Goal: Information Seeking & Learning: Learn about a topic

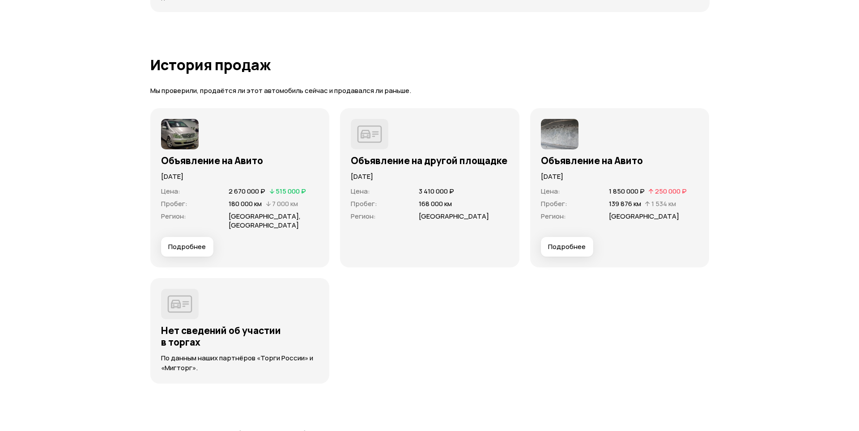
scroll to position [2459, 0]
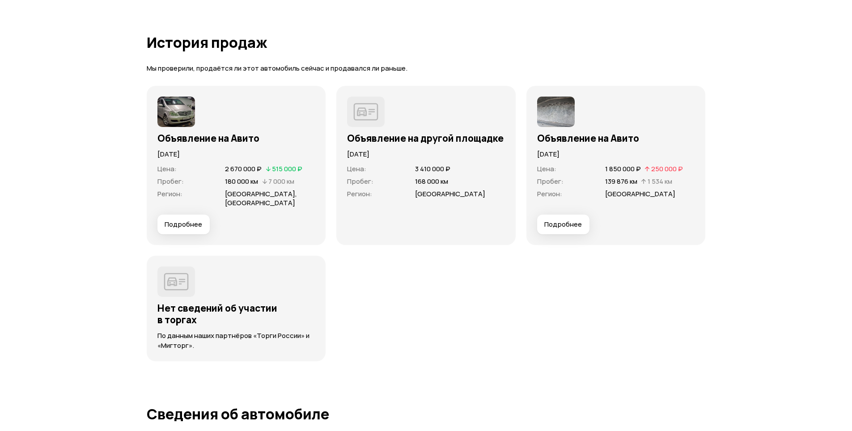
click at [561, 225] on span "Подробнее" at bounding box center [563, 224] width 38 height 9
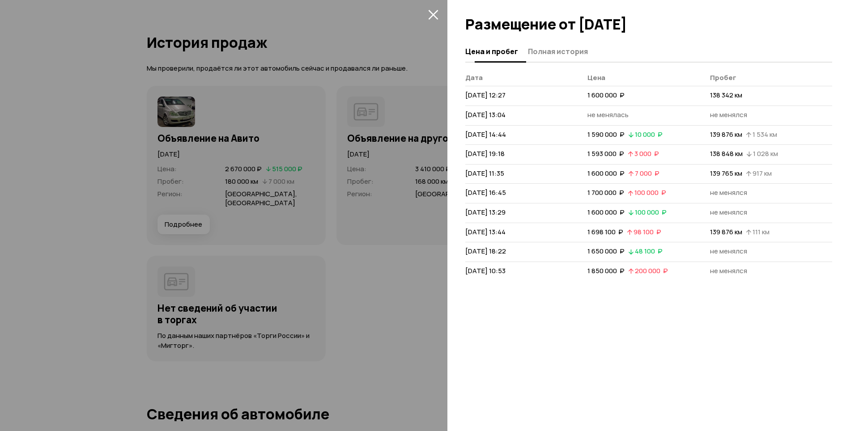
click at [555, 51] on span "Полная история" at bounding box center [558, 51] width 60 height 9
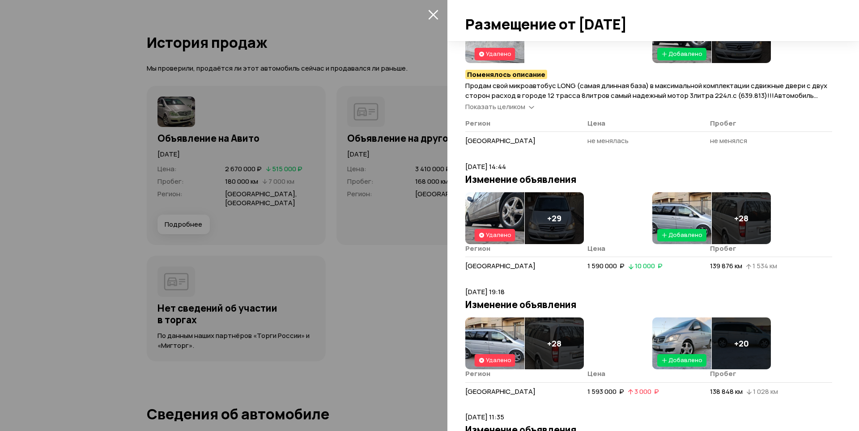
scroll to position [268, 0]
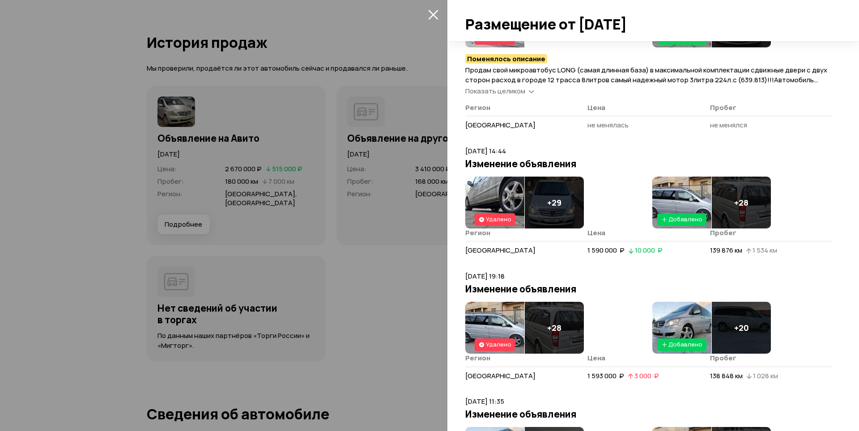
click at [506, 91] on span "Показать целиком" at bounding box center [495, 90] width 60 height 9
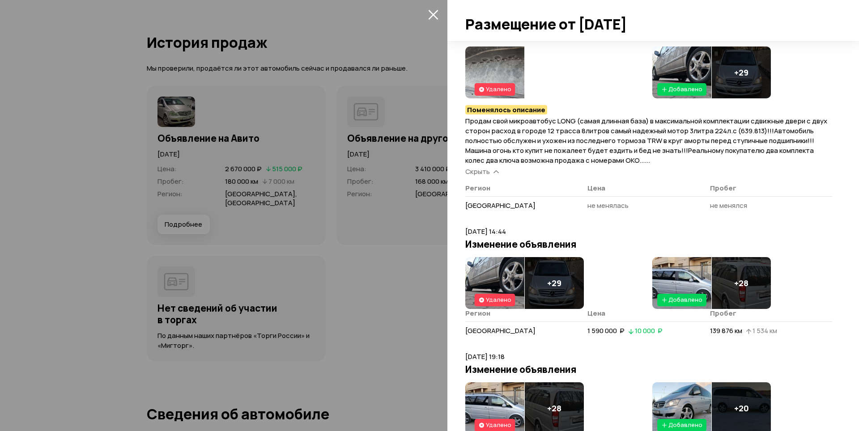
scroll to position [224, 0]
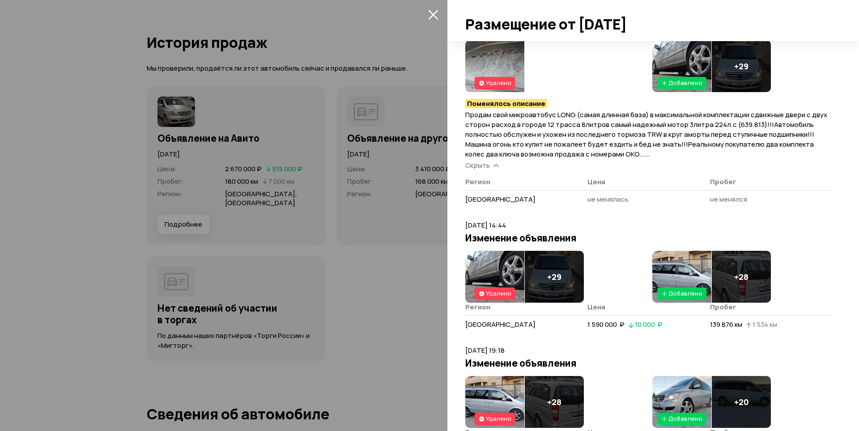
click at [182, 220] on div at bounding box center [429, 215] width 859 height 431
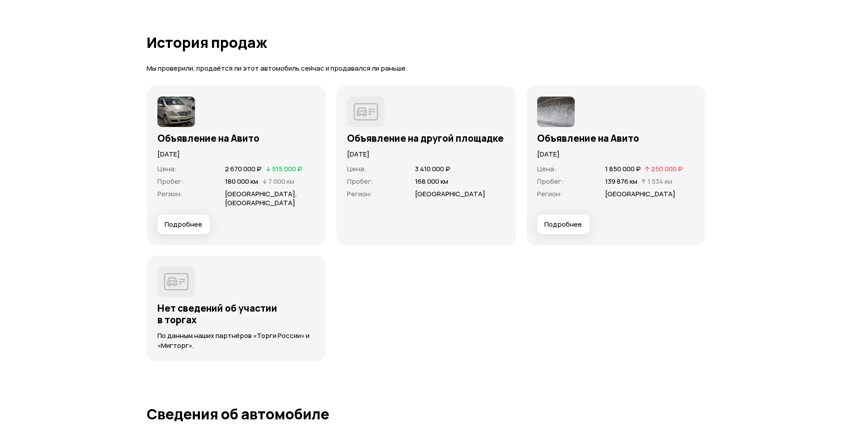
click at [182, 225] on span "Подробнее" at bounding box center [184, 224] width 38 height 9
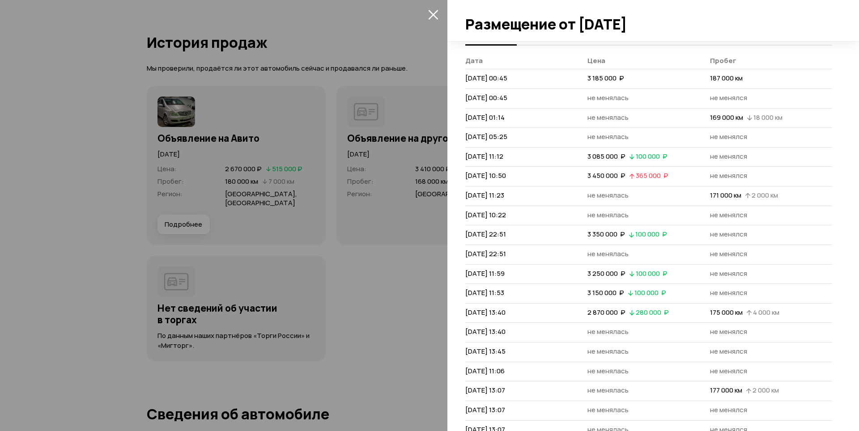
scroll to position [0, 0]
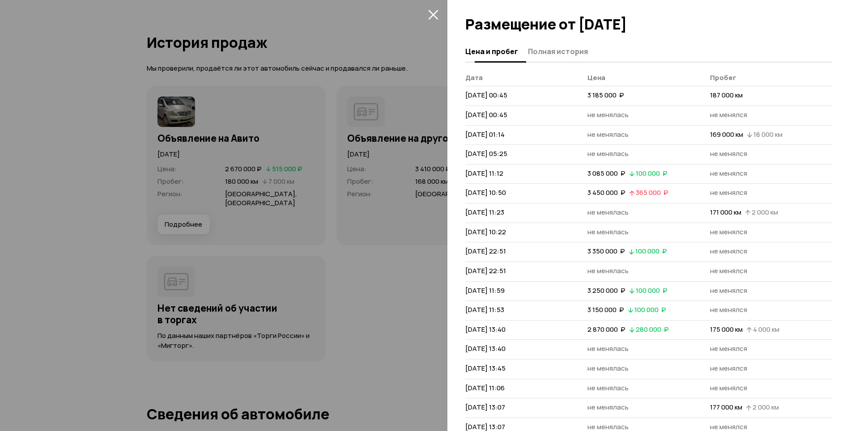
click at [558, 50] on span "Полная история" at bounding box center [558, 51] width 60 height 9
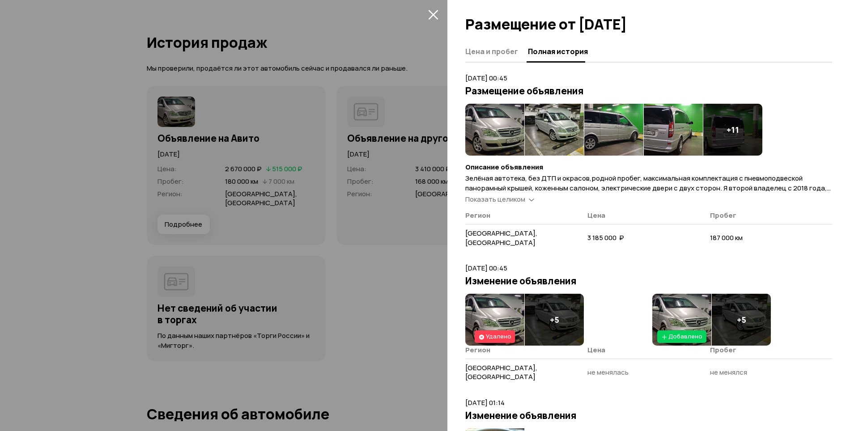
click at [499, 198] on span "Показать целиком" at bounding box center [495, 199] width 60 height 9
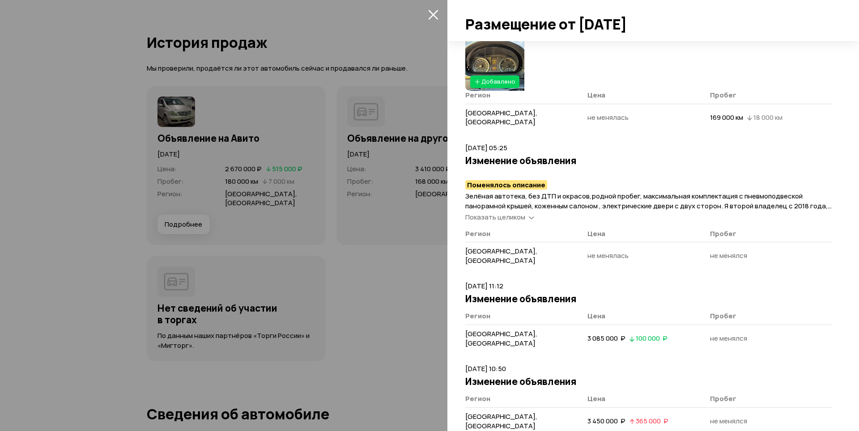
scroll to position [402, 0]
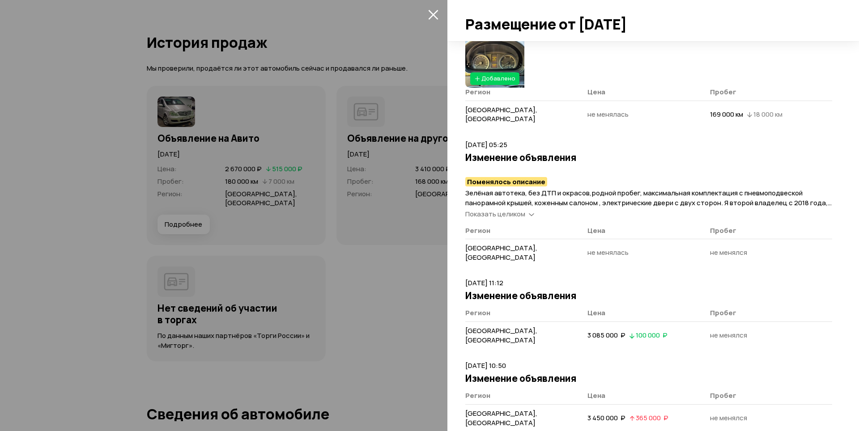
click at [510, 209] on span "Показать целиком" at bounding box center [495, 213] width 60 height 9
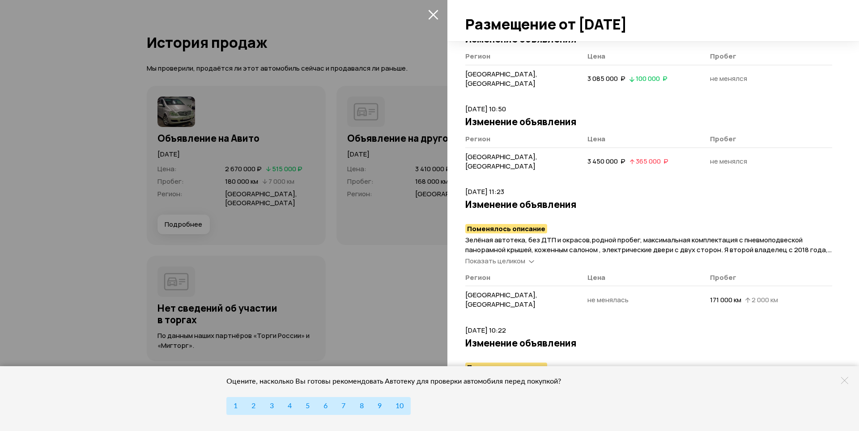
scroll to position [671, 0]
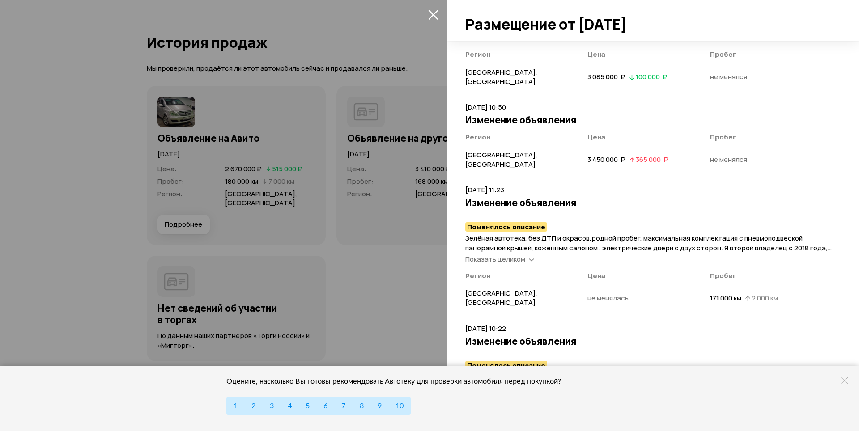
click at [518, 254] on span "Показать целиком" at bounding box center [495, 258] width 60 height 9
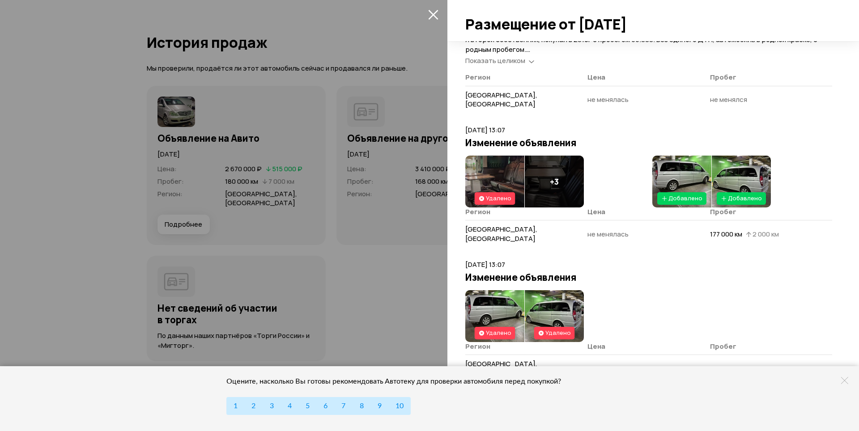
scroll to position [2255, 0]
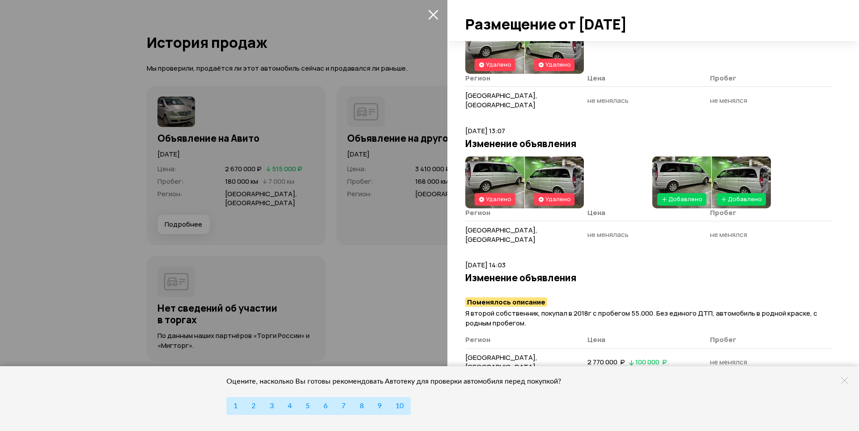
click at [842, 380] on icon at bounding box center [844, 380] width 7 height 7
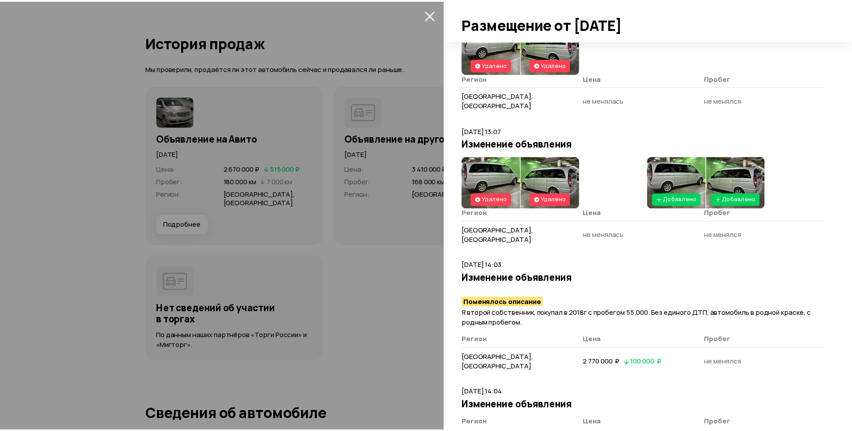
scroll to position [1942, 0]
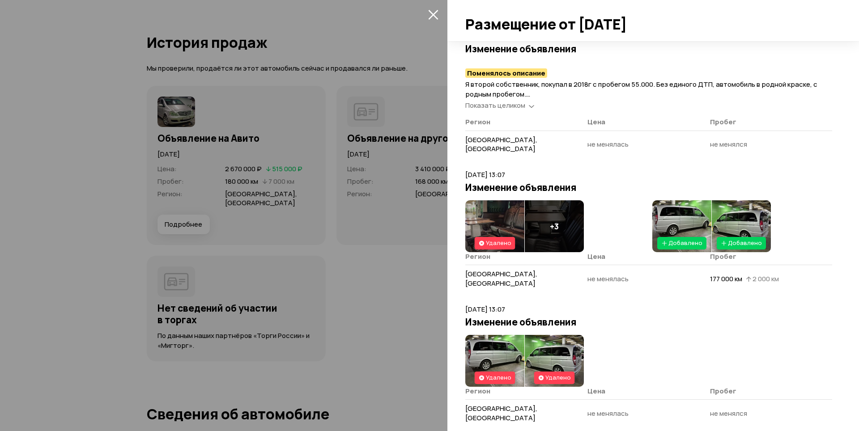
click at [432, 13] on icon "закрыть" at bounding box center [433, 15] width 10 height 10
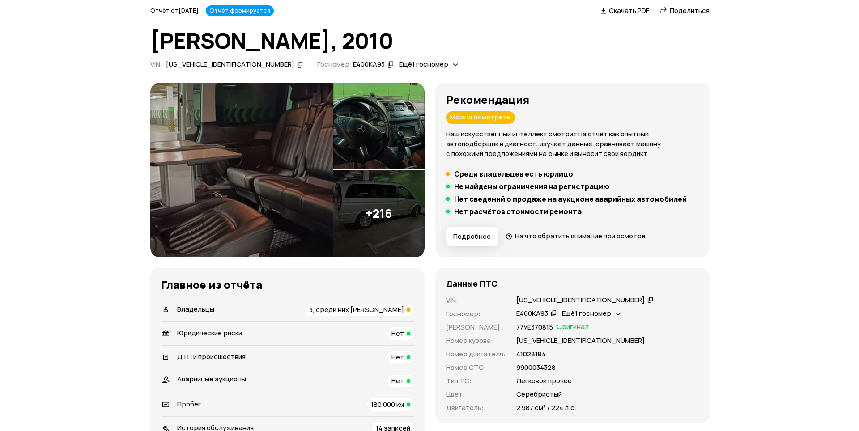
scroll to position [0, 0]
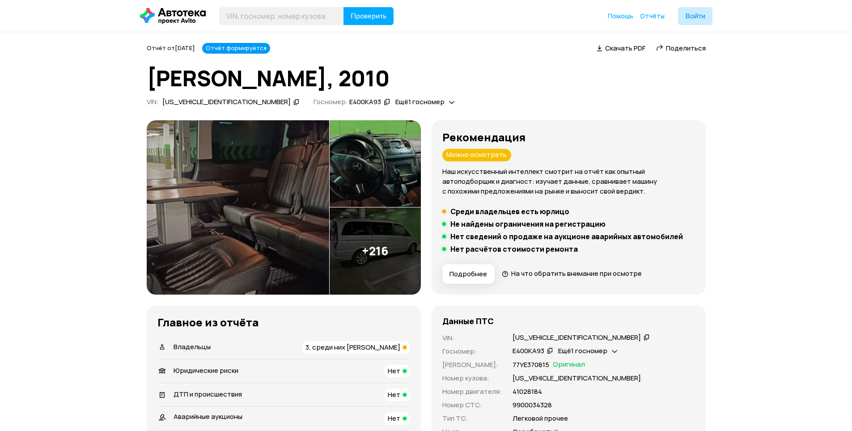
click at [267, 195] on img at bounding box center [238, 207] width 182 height 174
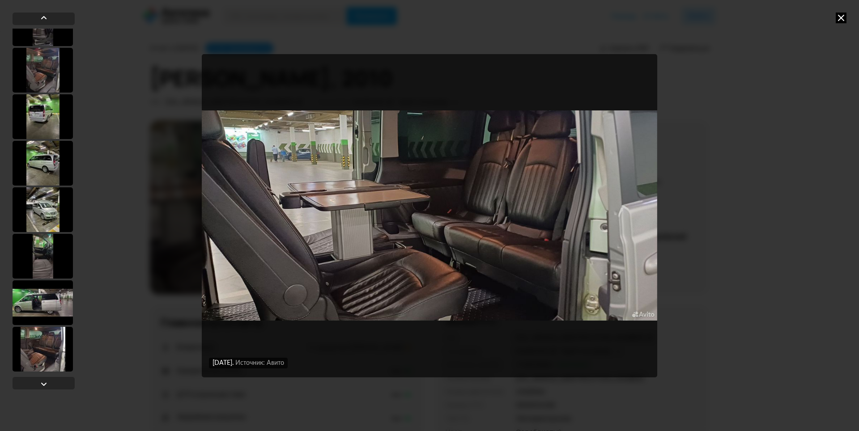
scroll to position [224, 0]
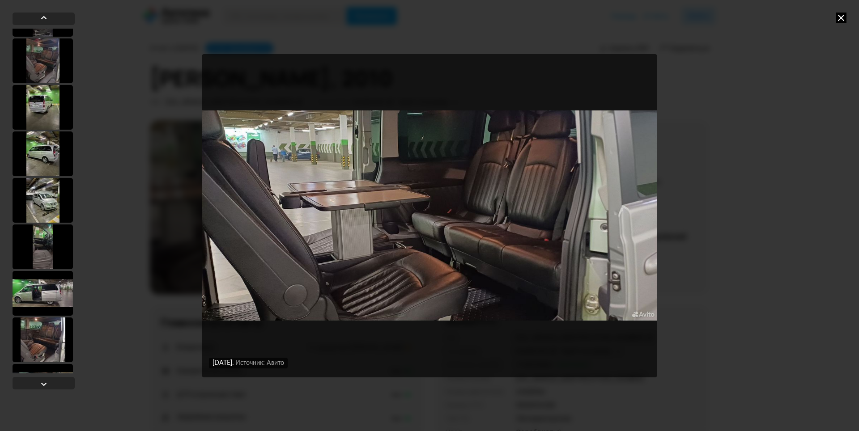
click at [46, 254] on div at bounding box center [43, 246] width 60 height 45
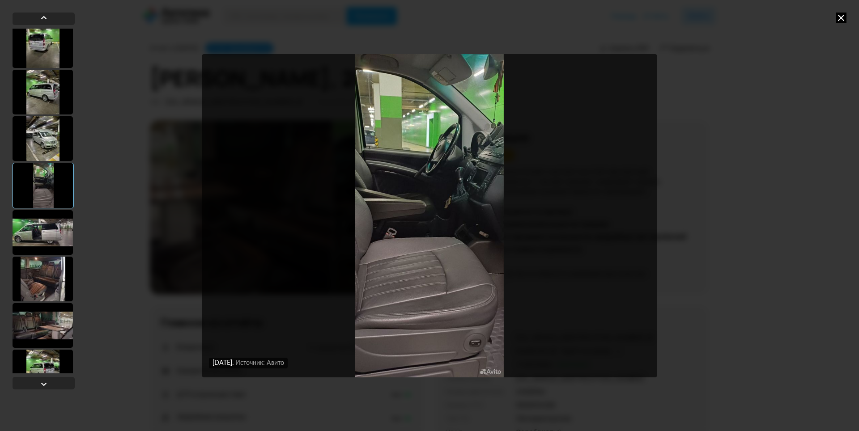
scroll to position [312, 0]
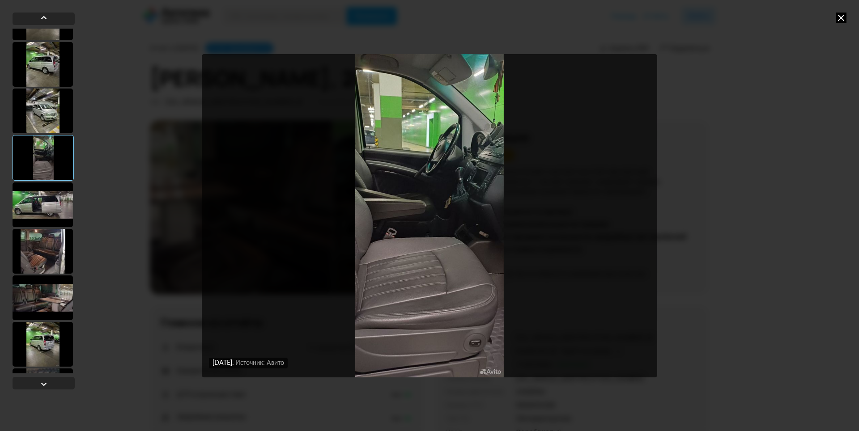
click at [44, 250] on div at bounding box center [43, 251] width 60 height 45
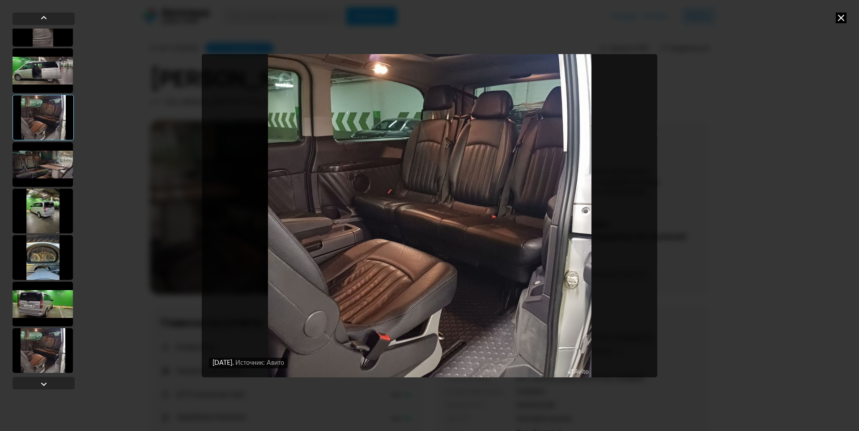
scroll to position [446, 0]
click at [33, 175] on div at bounding box center [43, 163] width 60 height 45
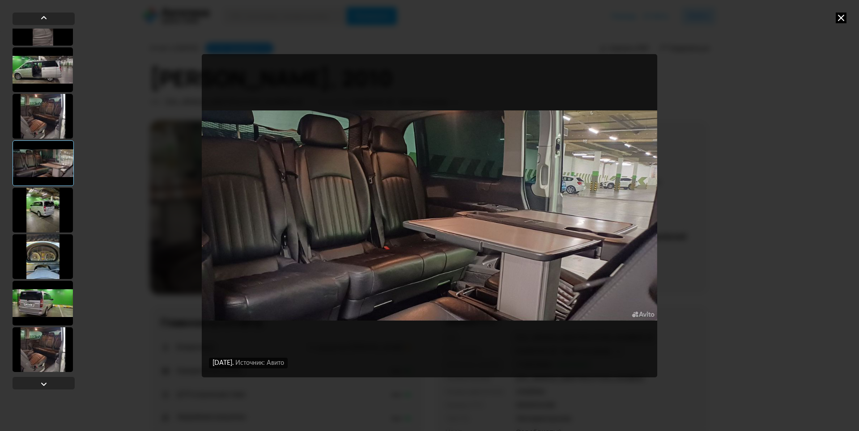
click at [44, 253] on div at bounding box center [43, 256] width 60 height 45
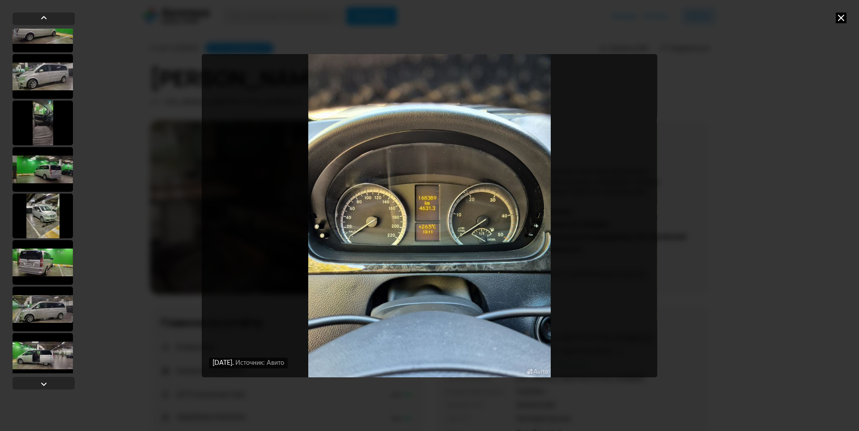
scroll to position [1072, 0]
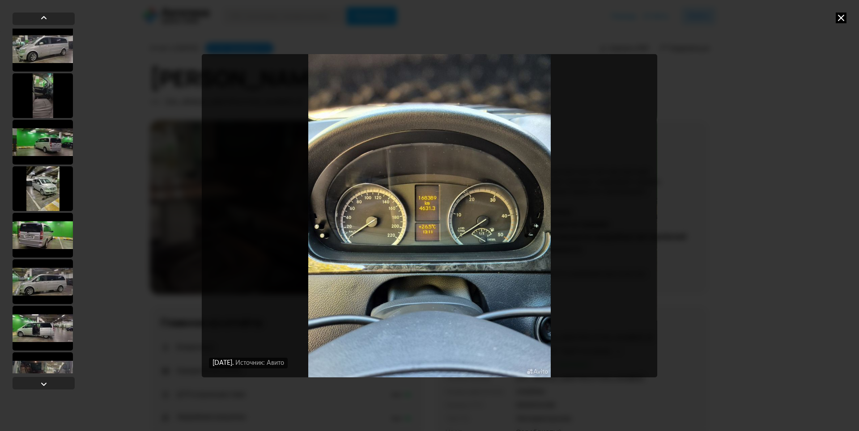
click at [56, 195] on div at bounding box center [43, 188] width 60 height 45
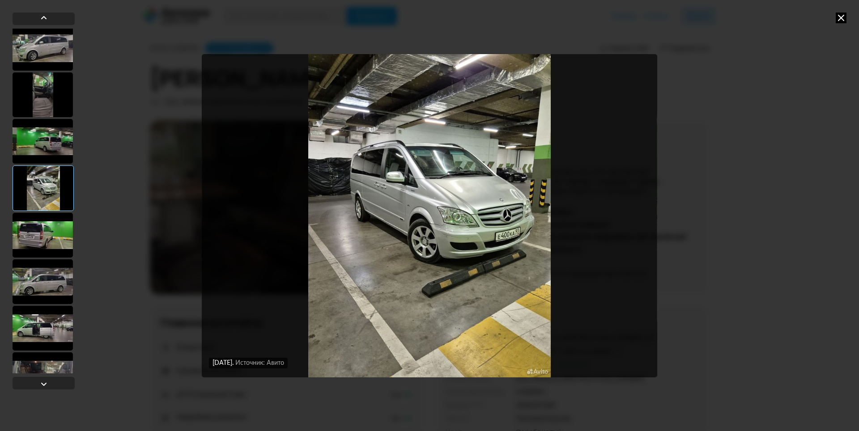
scroll to position [1071, 0]
click at [35, 284] on div at bounding box center [43, 282] width 60 height 45
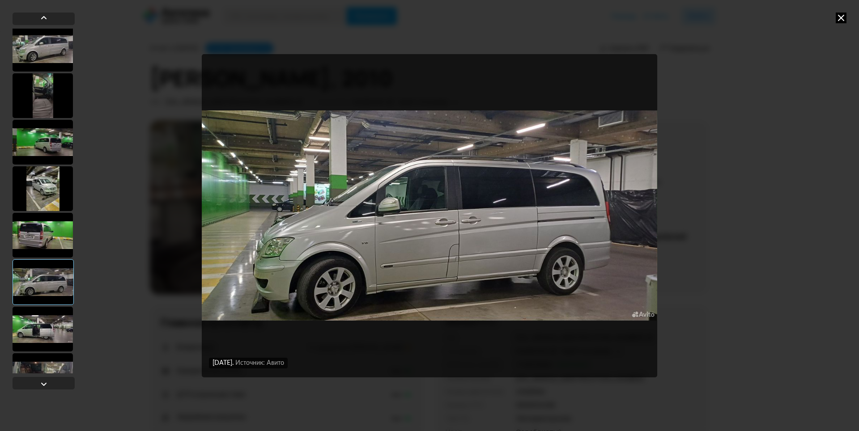
click at [40, 334] on div at bounding box center [43, 329] width 60 height 45
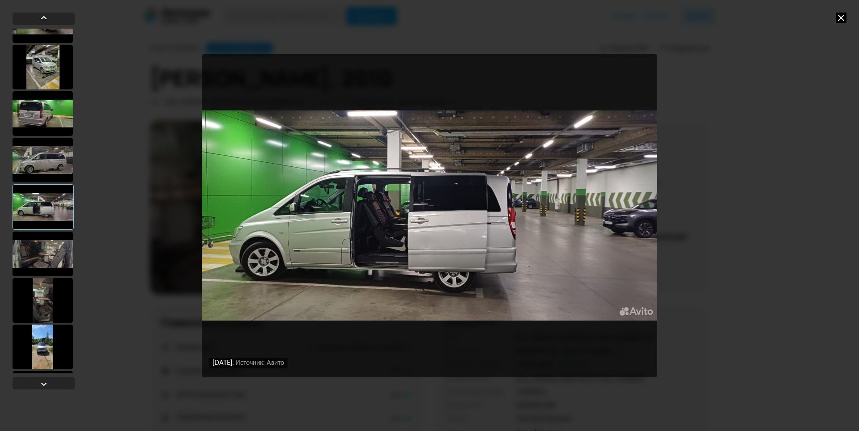
scroll to position [1206, 0]
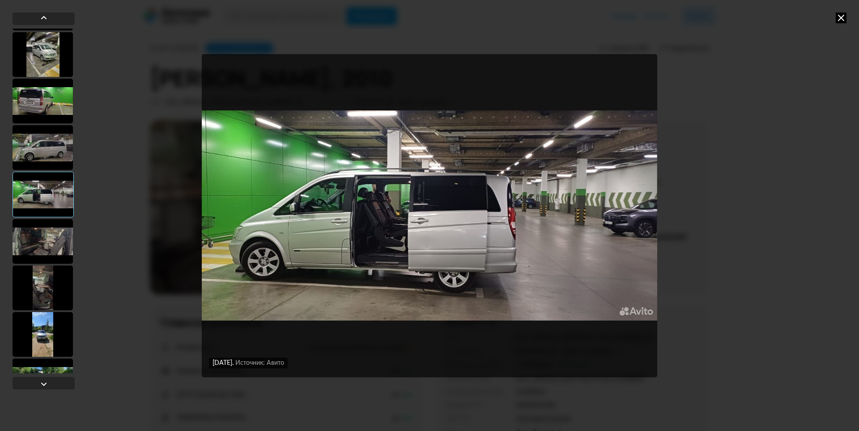
click at [53, 241] on div at bounding box center [43, 241] width 60 height 45
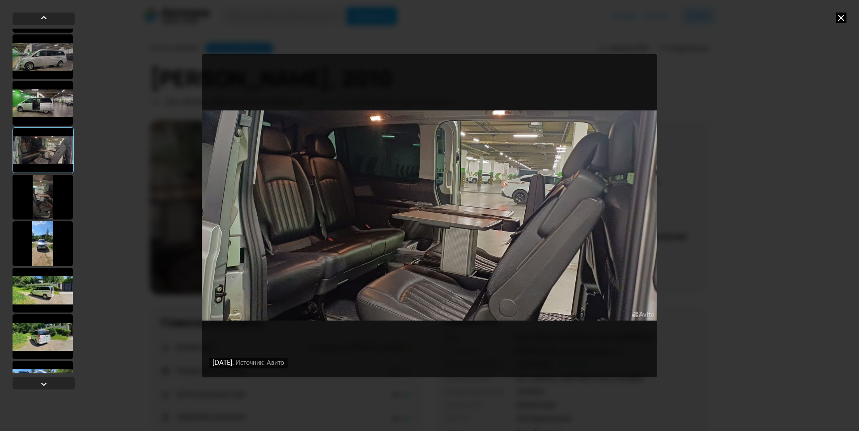
scroll to position [1340, 0]
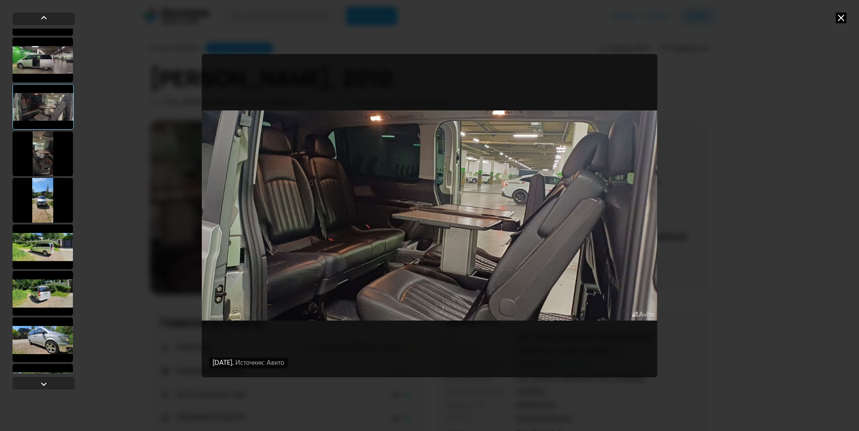
click at [48, 248] on div at bounding box center [43, 246] width 60 height 45
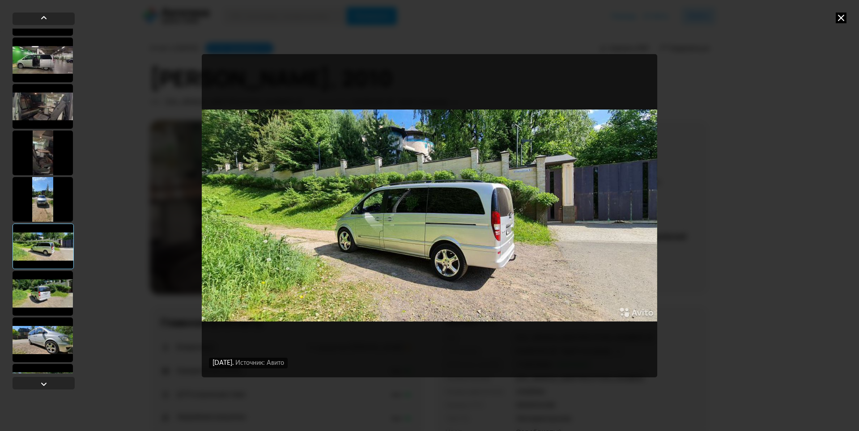
click at [52, 290] on div at bounding box center [43, 293] width 60 height 45
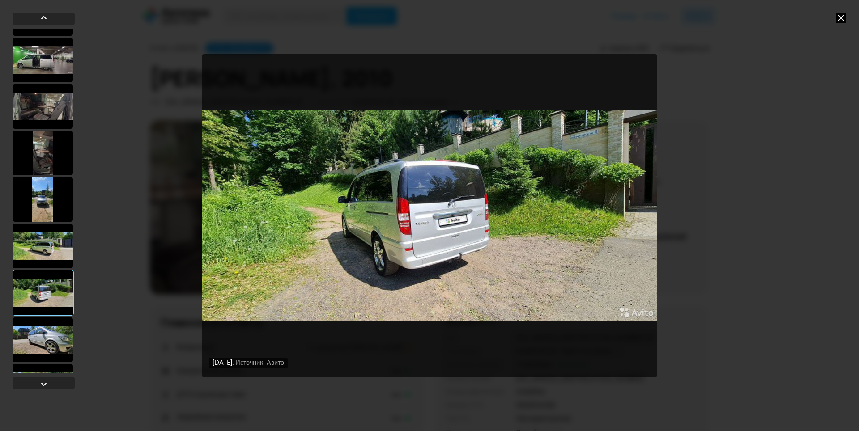
click at [40, 330] on div at bounding box center [43, 339] width 60 height 45
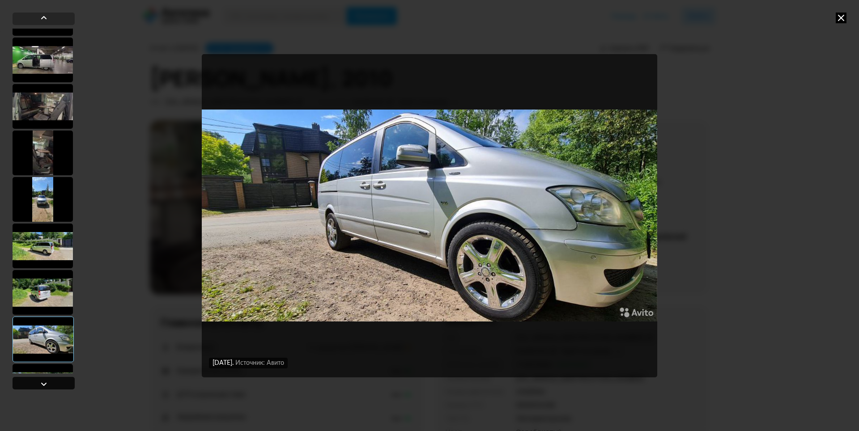
click at [46, 381] on div at bounding box center [43, 384] width 11 height 11
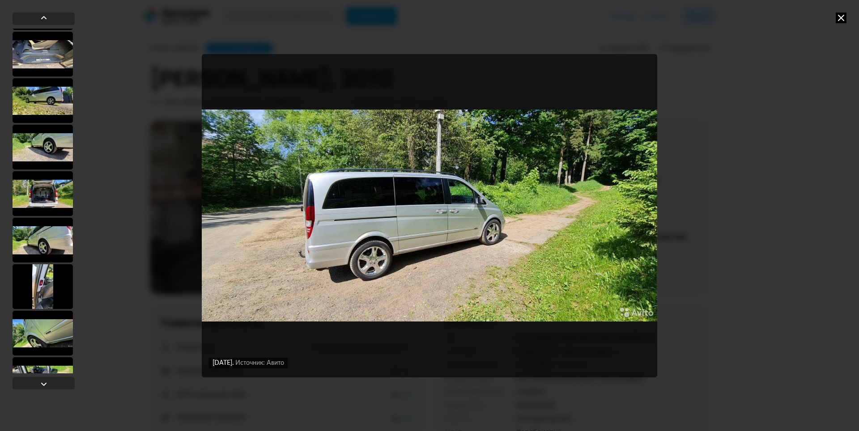
scroll to position [1832, 0]
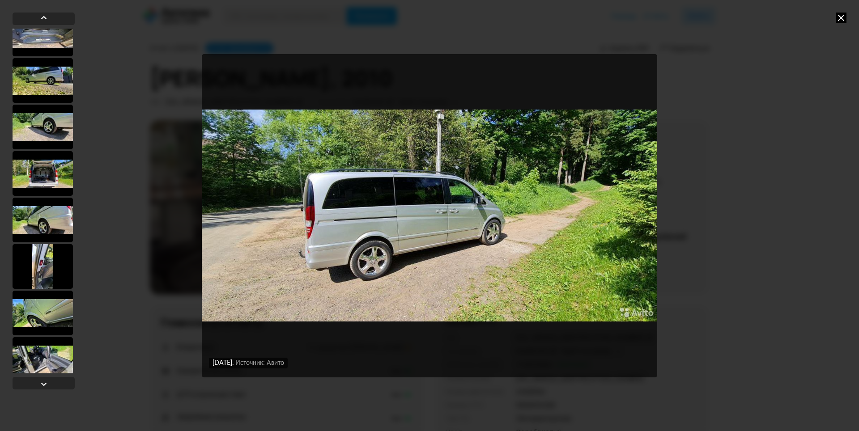
click at [43, 176] on div at bounding box center [43, 173] width 60 height 45
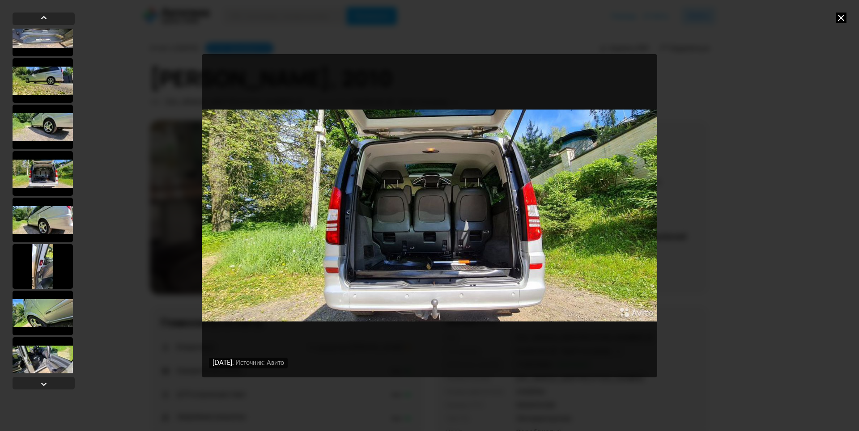
scroll to position [1831, 0]
click at [406, 207] on img "Go to Slide 43" at bounding box center [429, 215] width 455 height 323
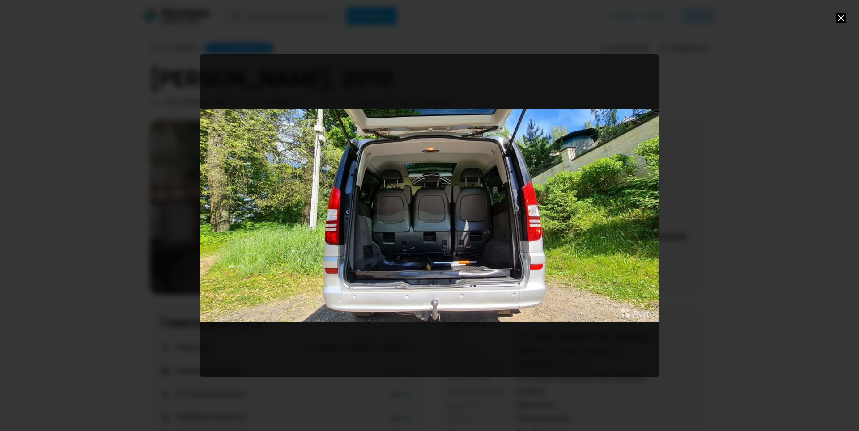
click at [644, 212] on div "Go to Slide 43" at bounding box center [429, 215] width 458 height 323
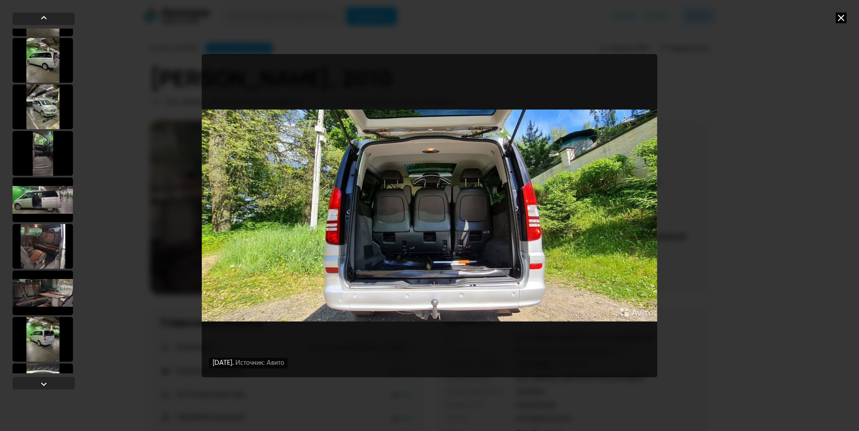
scroll to position [447, 0]
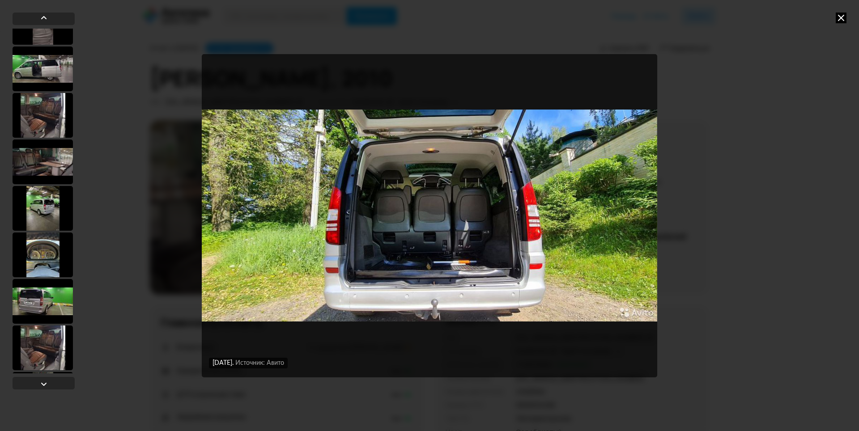
click at [40, 253] on div at bounding box center [43, 255] width 60 height 45
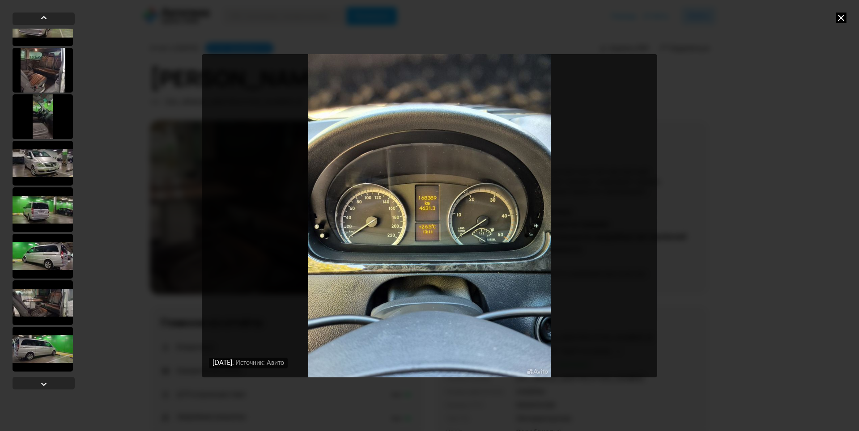
scroll to position [760, 0]
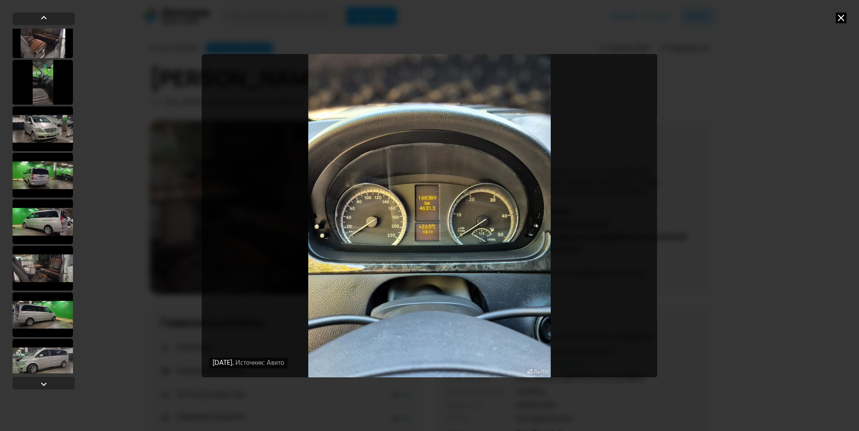
click at [42, 262] on div at bounding box center [43, 268] width 60 height 45
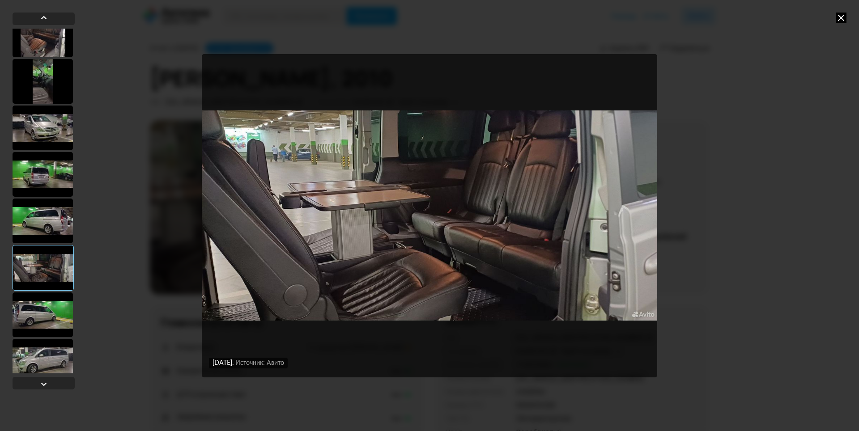
scroll to position [759, 0]
click at [40, 321] on div at bounding box center [43, 315] width 60 height 45
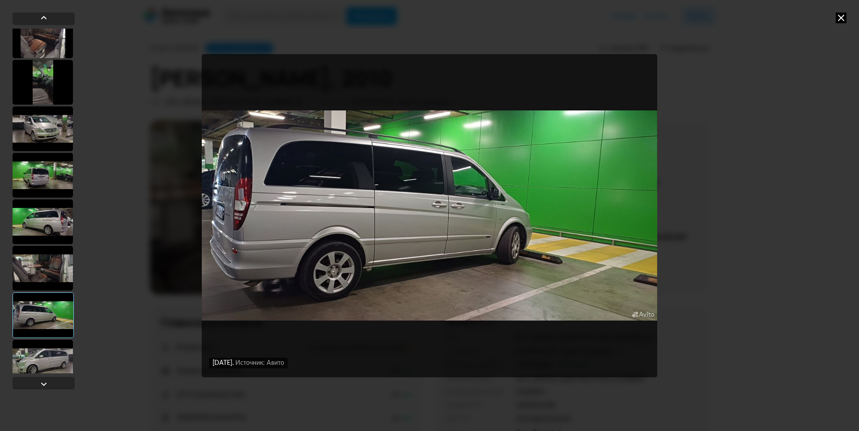
click at [44, 361] on div at bounding box center [43, 362] width 60 height 45
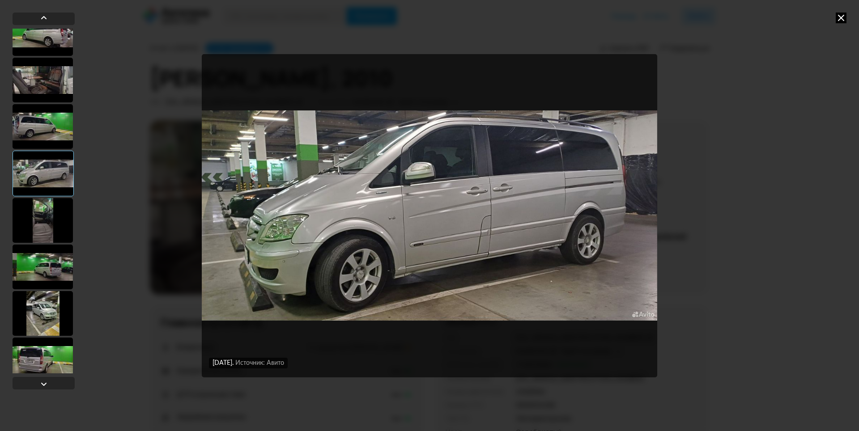
scroll to position [983, 0]
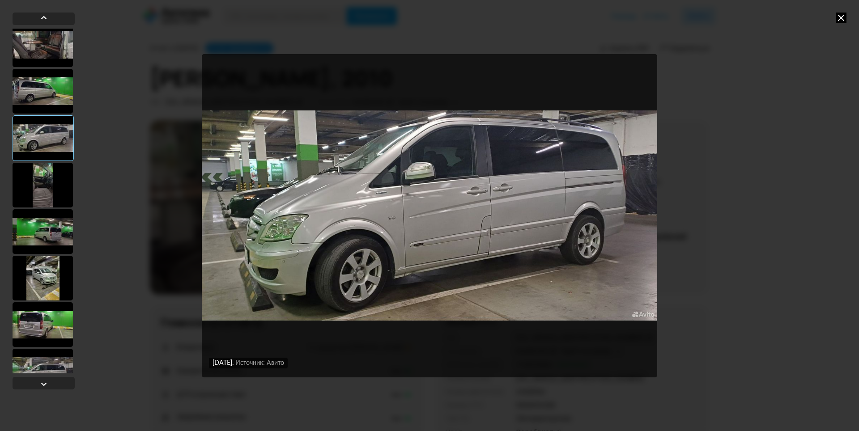
click at [45, 192] on div at bounding box center [43, 185] width 60 height 45
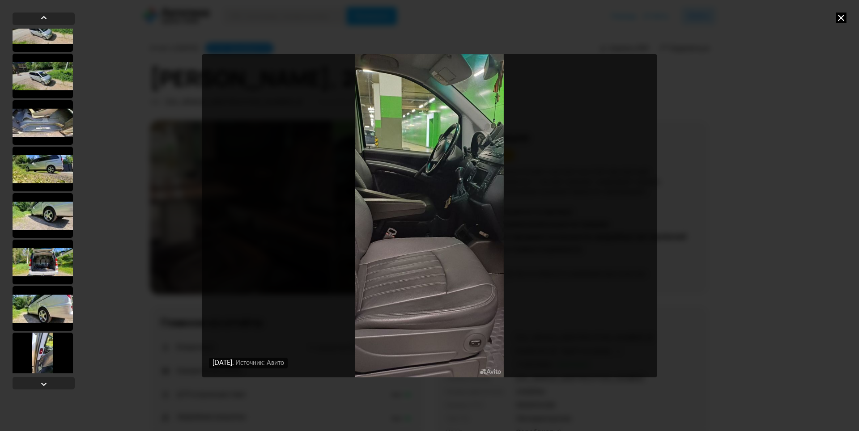
scroll to position [2056, 0]
